Goal: Task Accomplishment & Management: Manage account settings

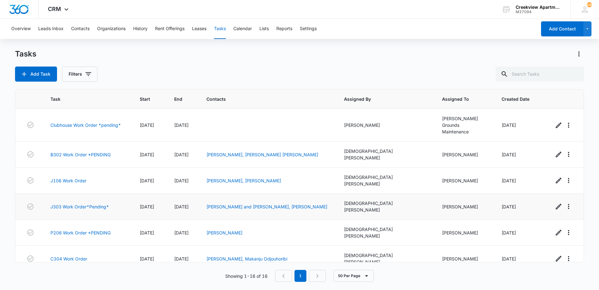
scroll to position [188, 0]
click at [76, 255] on link "C304 Work Order" at bounding box center [68, 258] width 37 height 7
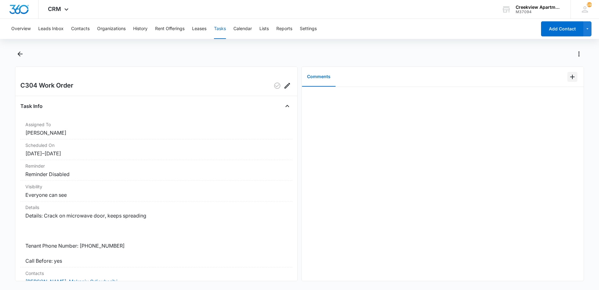
click at [569, 78] on icon "Add Comment" at bounding box center [573, 77] width 8 height 8
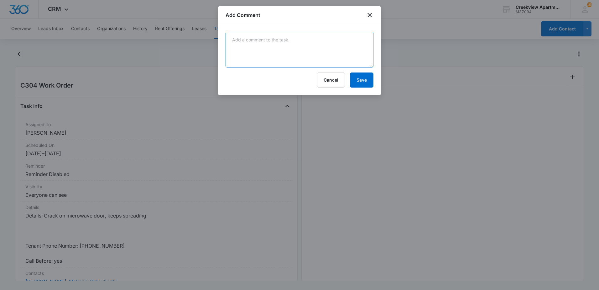
click at [291, 49] on textarea at bounding box center [300, 50] width 148 height 36
type textarea "waiting for microwaves"
click at [367, 80] on button "Save" at bounding box center [362, 79] width 24 height 15
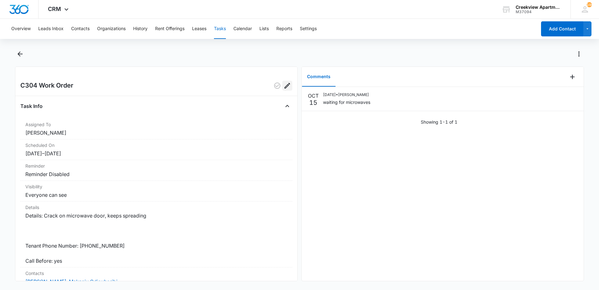
click at [285, 86] on icon "Edit" at bounding box center [288, 86] width 6 height 6
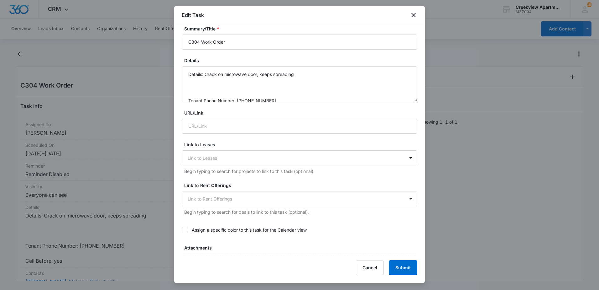
scroll to position [63, 0]
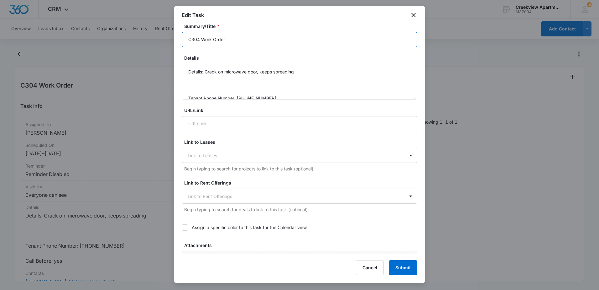
click at [246, 47] on input "C304 Work Order" at bounding box center [300, 39] width 236 height 15
type input "C304 Work Order *PENDING"
click at [405, 262] on button "Submit" at bounding box center [403, 267] width 29 height 15
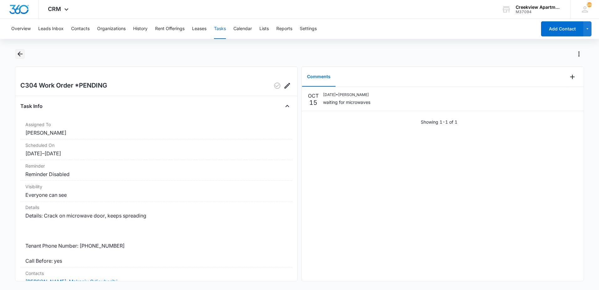
click at [20, 56] on icon "Back" at bounding box center [20, 53] width 5 height 5
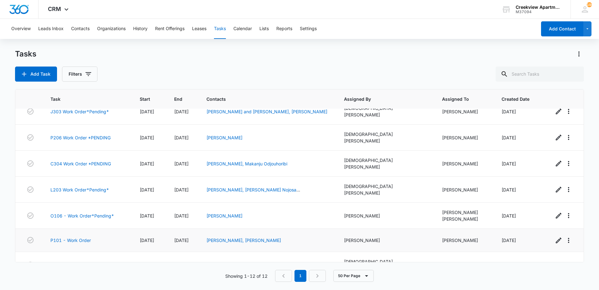
scroll to position [131, 0]
